Goal: Information Seeking & Learning: Learn about a topic

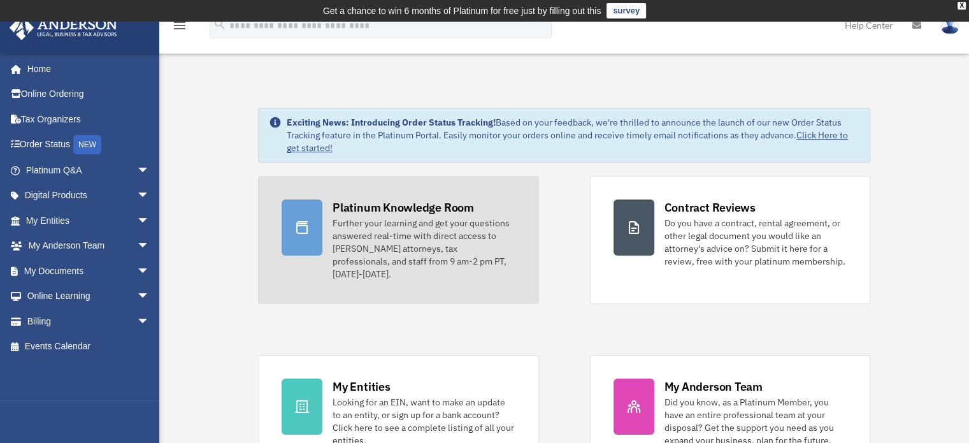
click at [408, 243] on div "Further your learning and get your questions answered real-time with direct acc…" at bounding box center [423, 249] width 182 height 64
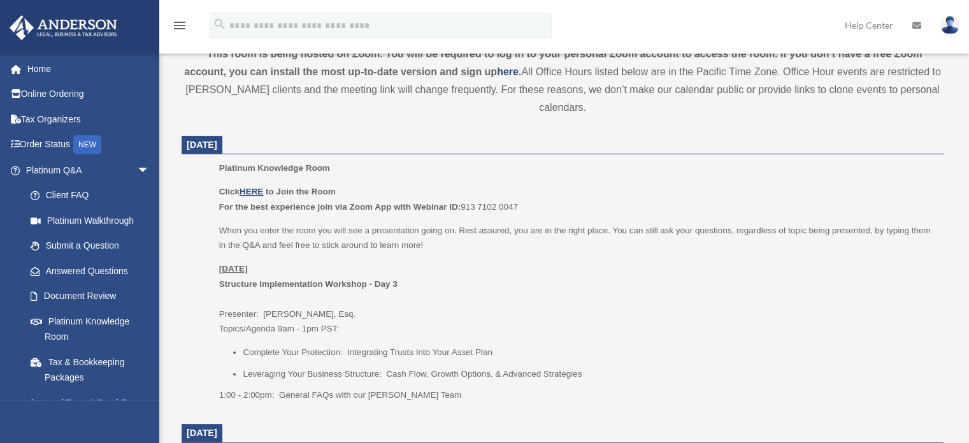
scroll to position [466, 0]
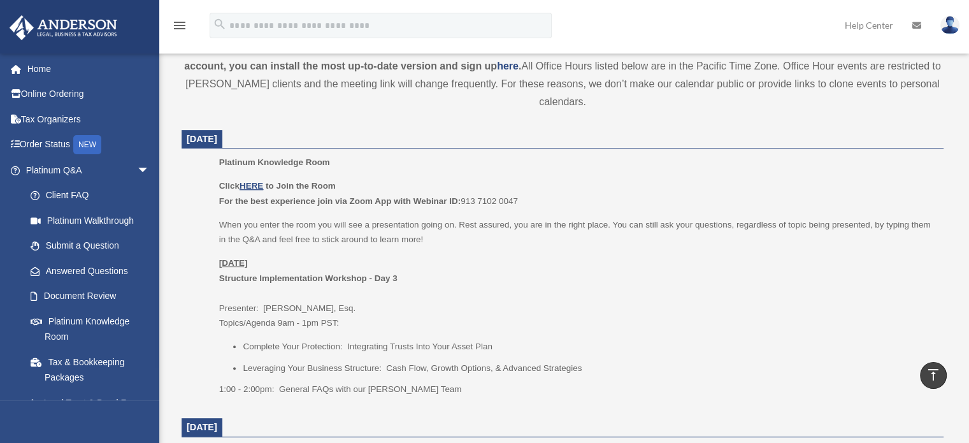
click at [836, 318] on p "Monday, August 25 Structure Implementation Workshop - Day 3 Presenter: Savannah…" at bounding box center [576, 292] width 715 height 75
click at [252, 185] on u "HERE" at bounding box center [251, 186] width 24 height 10
